Goal: Task Accomplishment & Management: Use online tool/utility

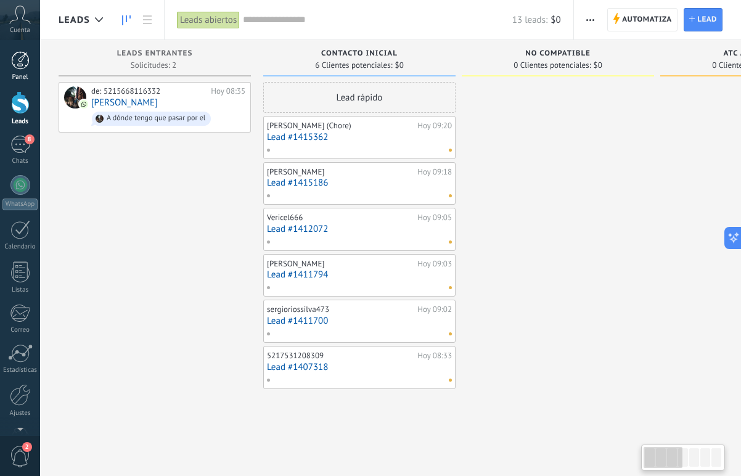
click at [10, 78] on div "Panel" at bounding box center [20, 77] width 36 height 8
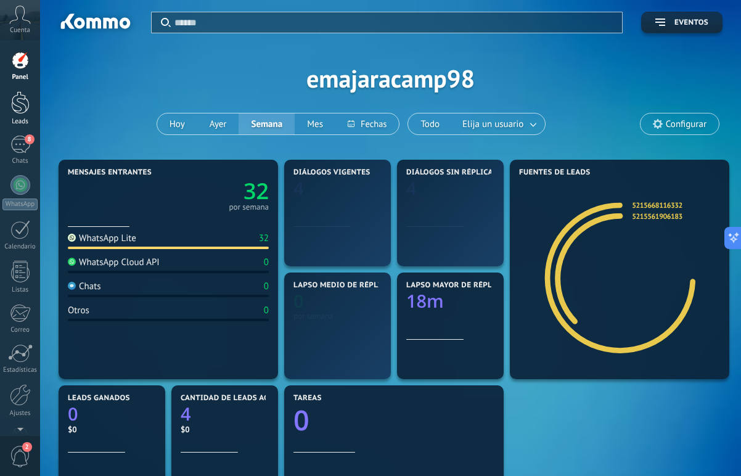
click at [11, 113] on div at bounding box center [20, 102] width 18 height 23
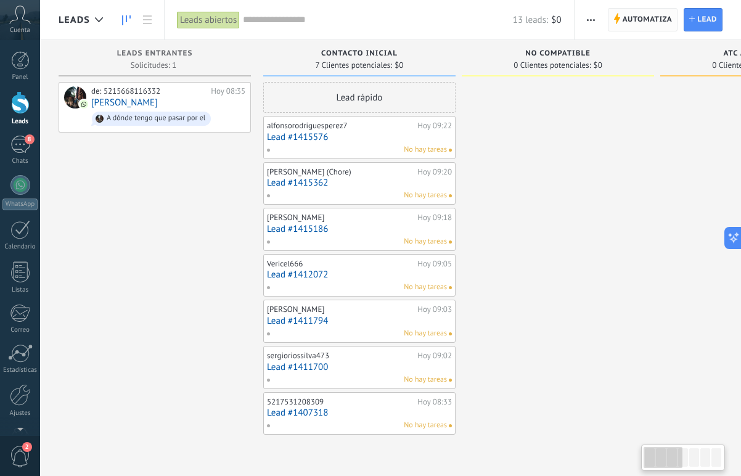
click at [638, 22] on span "Automatiza" at bounding box center [648, 20] width 50 height 22
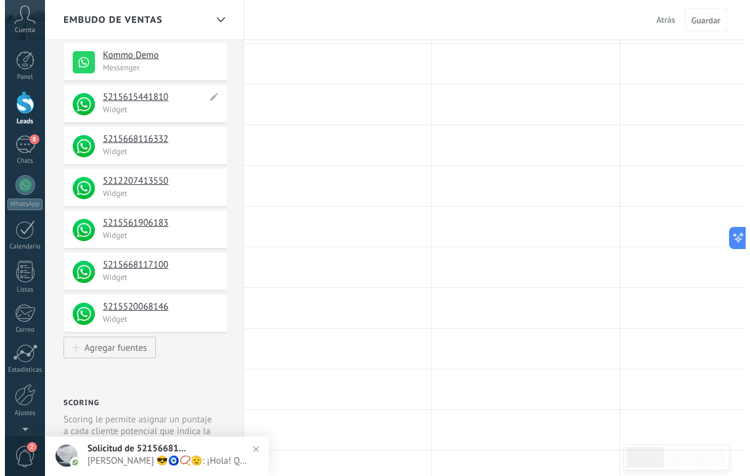
scroll to position [250, 0]
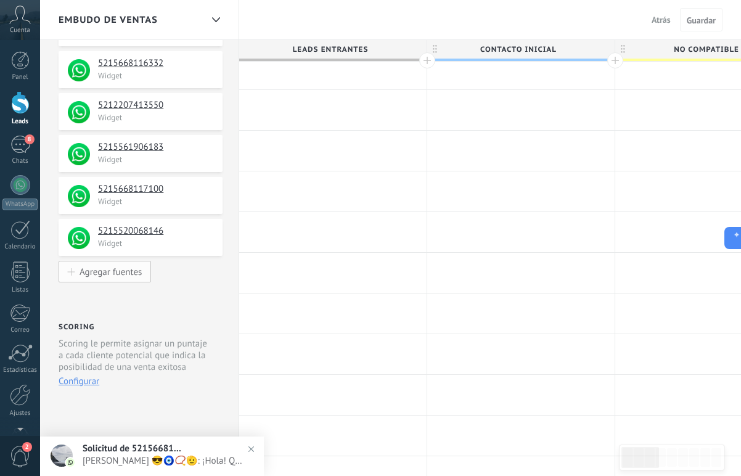
click at [117, 281] on button "Agregar fuentes" at bounding box center [105, 272] width 92 height 22
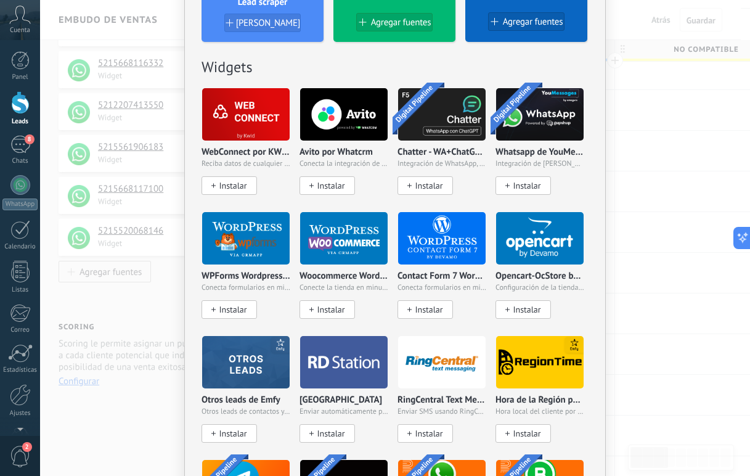
scroll to position [554, 0]
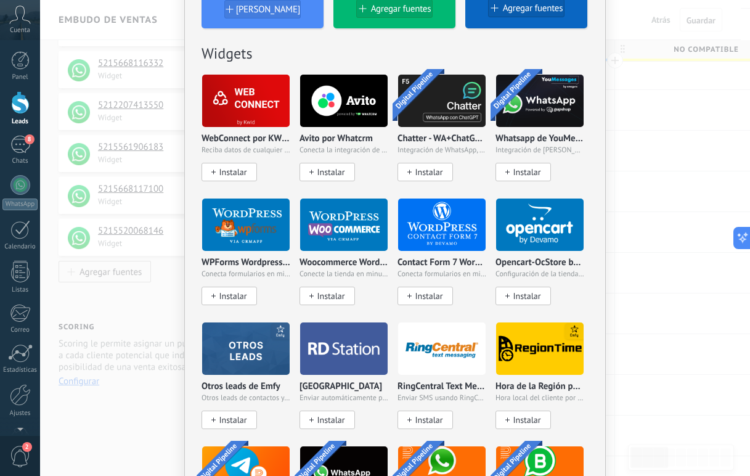
click at [147, 226] on div "No hay resultados Fuentes de leads Agregar fuente Agregar fuentes Agregar fuent…" at bounding box center [395, 238] width 710 height 476
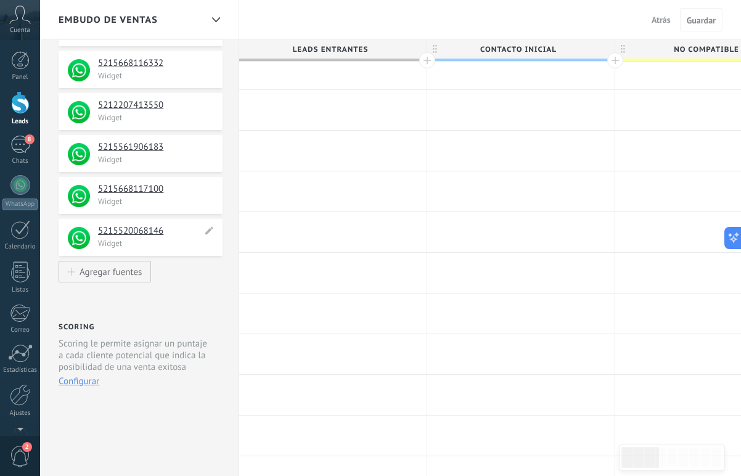
click at [126, 237] on h4 "5215520068146" at bounding box center [150, 231] width 104 height 12
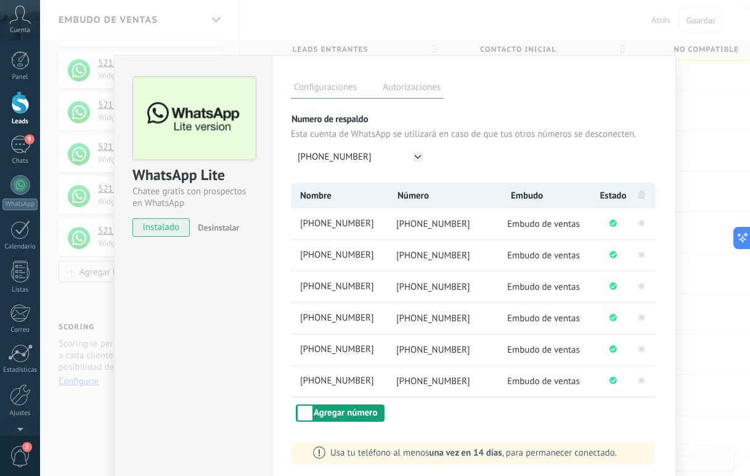
click at [345, 410] on button "Agregar número" at bounding box center [340, 412] width 89 height 17
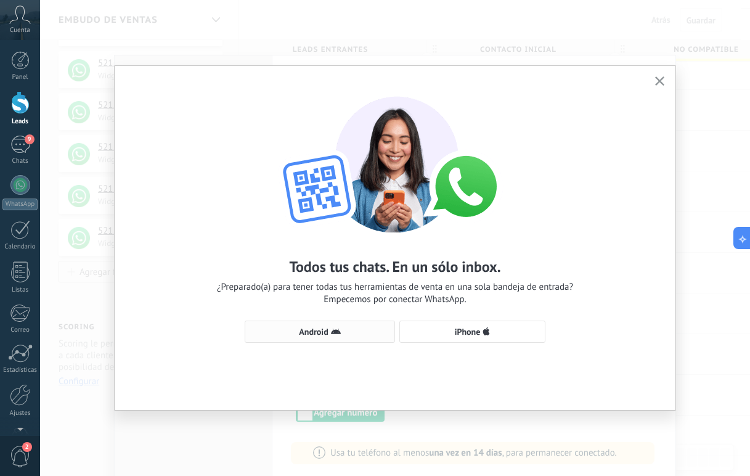
click at [346, 334] on span "Android" at bounding box center [320, 332] width 137 height 10
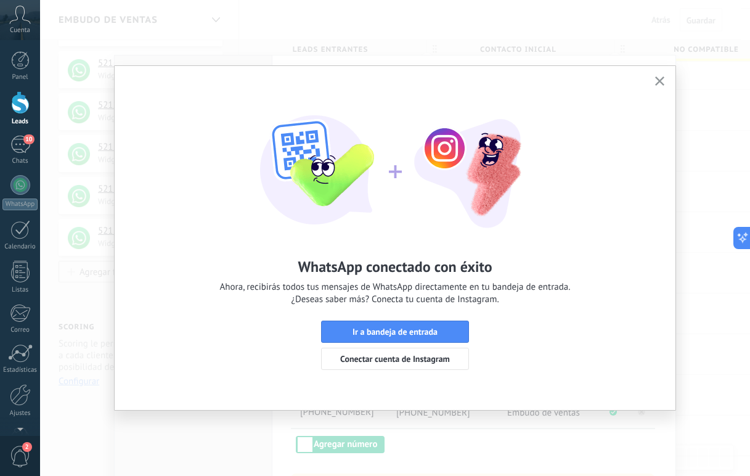
click at [654, 81] on button "button" at bounding box center [659, 81] width 15 height 17
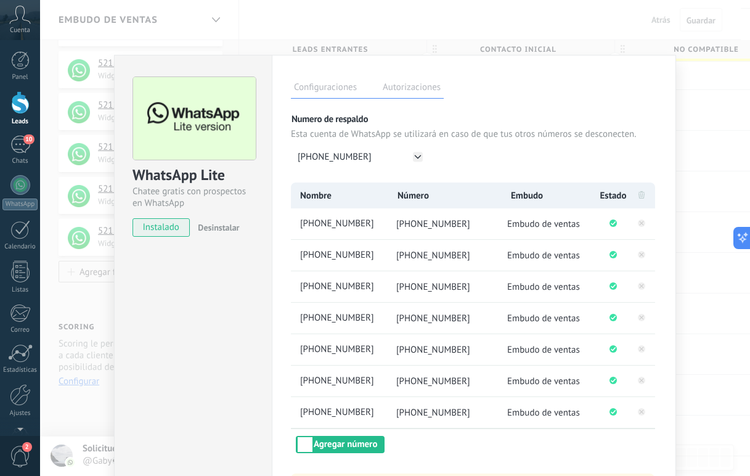
click at [207, 26] on div "WhatsApp Lite Chatee gratis con prospectos en WhatsApp instalado Desinstalar Co…" at bounding box center [395, 238] width 710 height 476
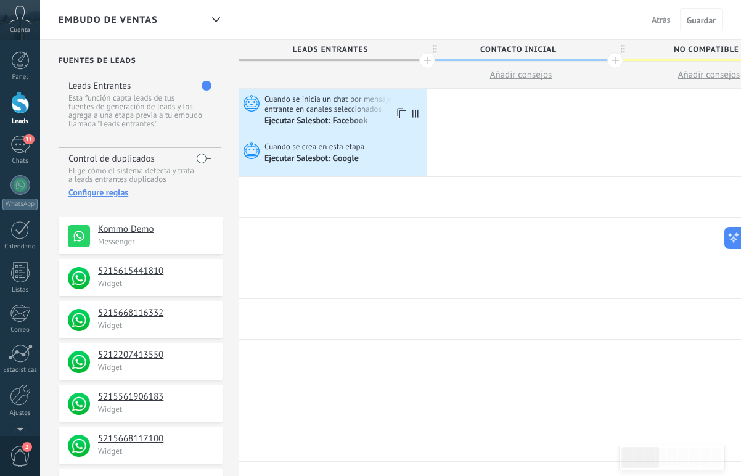
click at [338, 110] on span "Cuando se inicia un chat por mensaje entrante en canales seleccionados" at bounding box center [344, 104] width 159 height 20
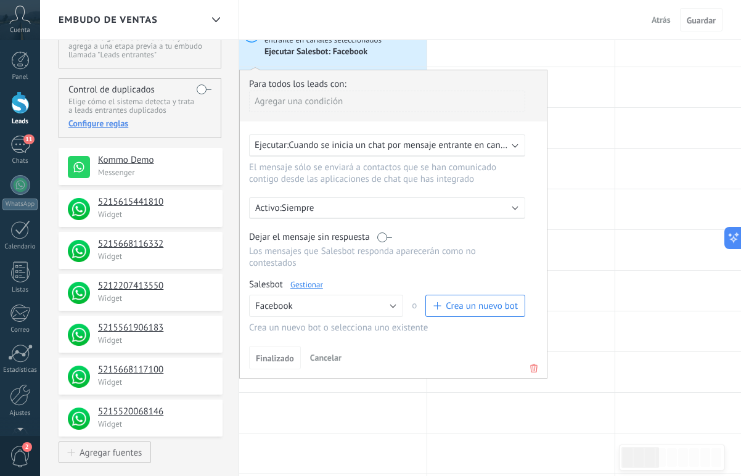
scroll to position [99, 0]
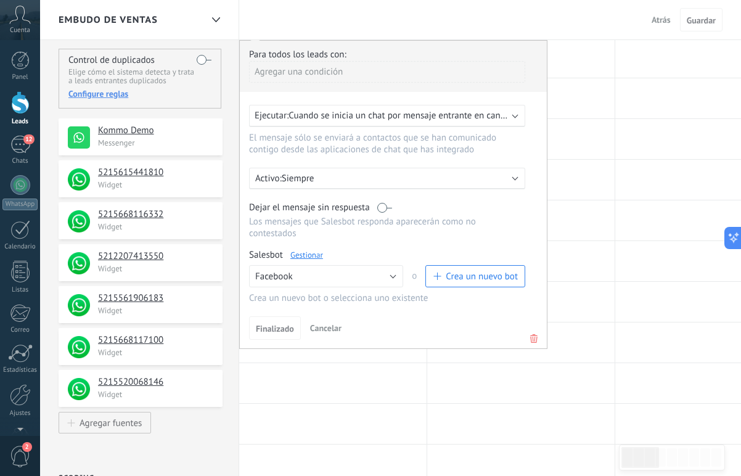
click at [417, 112] on span "Cuando se inicia un chat por mensaje entrante en canales seleccionados" at bounding box center [431, 116] width 285 height 12
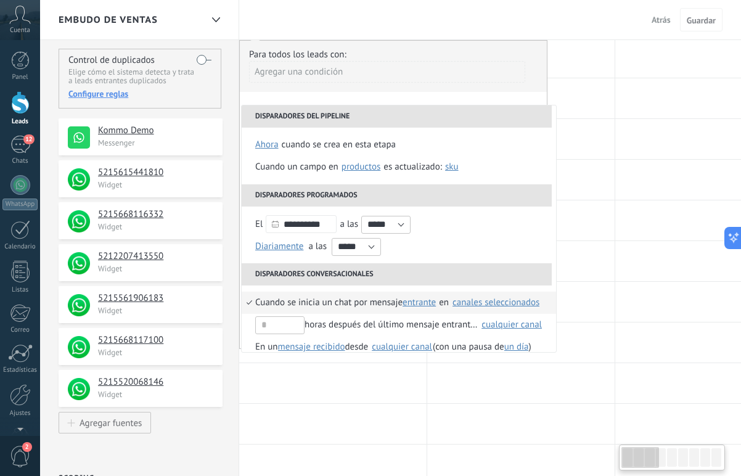
scroll to position [9, 0]
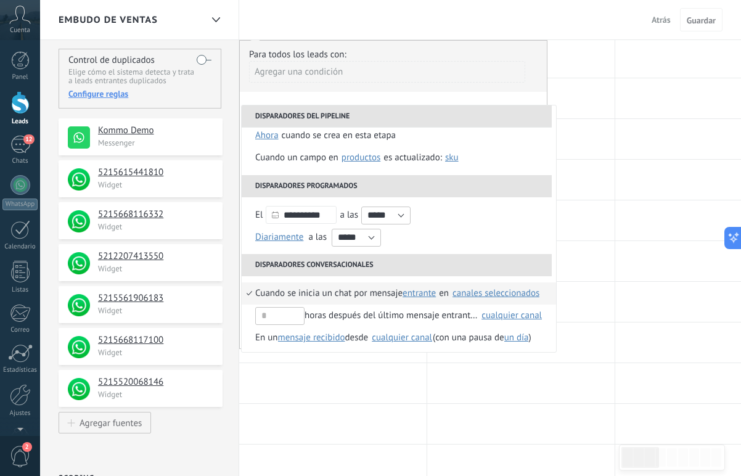
click at [462, 289] on div "canales seleccionados" at bounding box center [496, 293] width 88 height 11
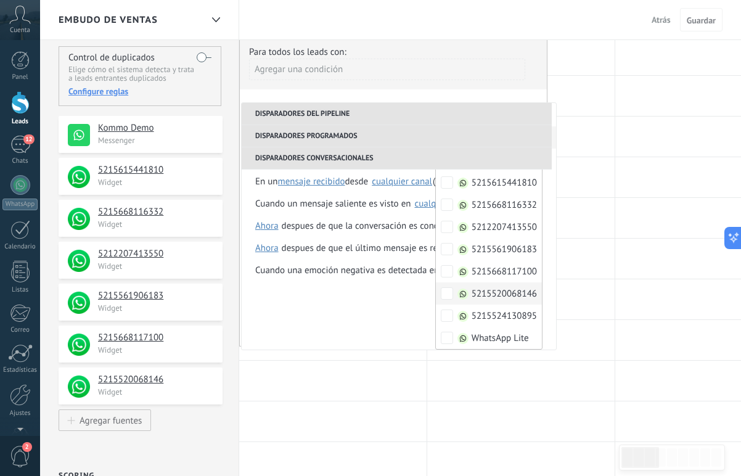
scroll to position [119, 0]
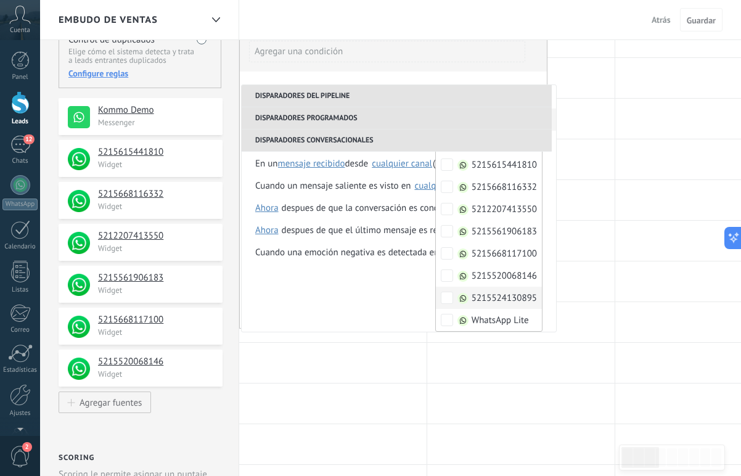
click at [462, 289] on label "5215524130895" at bounding box center [489, 298] width 106 height 22
click at [538, 57] on div "Para todos los leads con: Agregar una condición" at bounding box center [393, 49] width 289 height 43
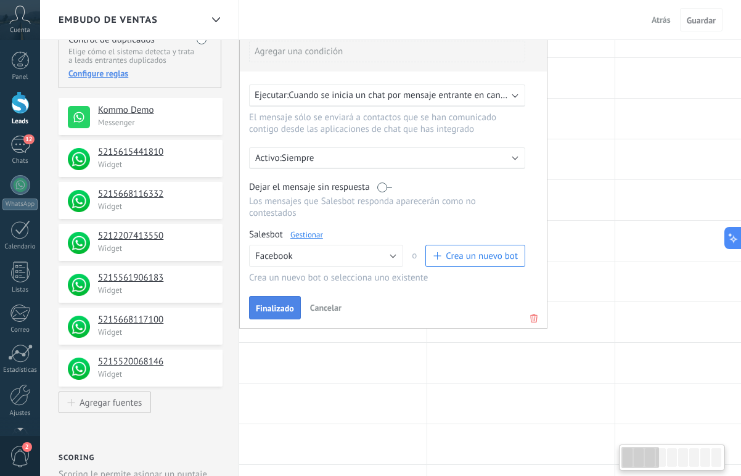
click at [269, 311] on span "Finalizado" at bounding box center [275, 308] width 38 height 9
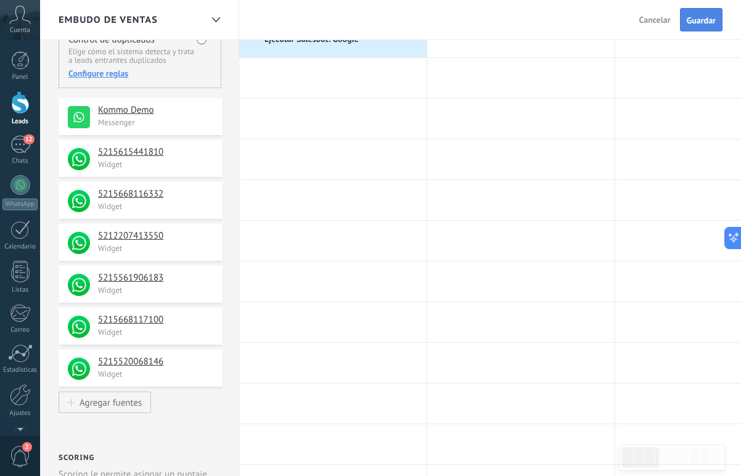
click at [685, 15] on button "Guardar" at bounding box center [701, 19] width 43 height 23
